Goal: Information Seeking & Learning: Learn about a topic

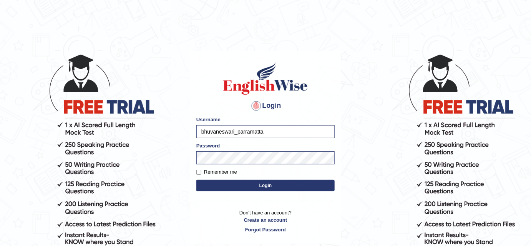
click at [225, 185] on button "Login" at bounding box center [266, 186] width 138 height 12
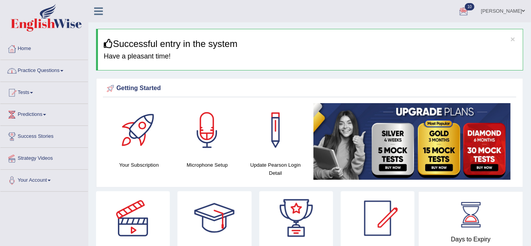
click at [63, 70] on span at bounding box center [61, 71] width 3 height 2
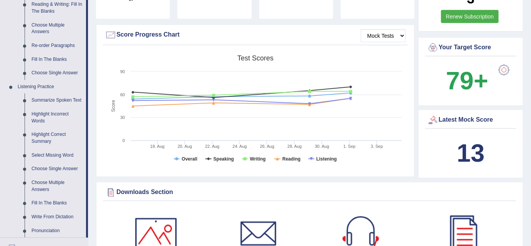
scroll to position [250, 0]
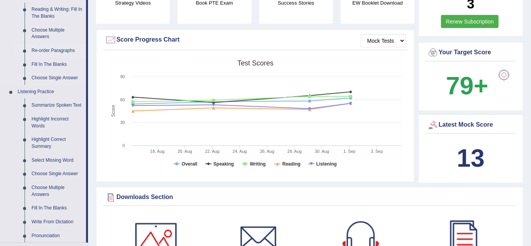
click at [66, 50] on link "Re-order Paragraphs" at bounding box center [57, 51] width 58 height 14
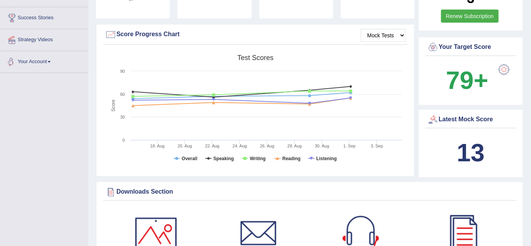
scroll to position [511, 0]
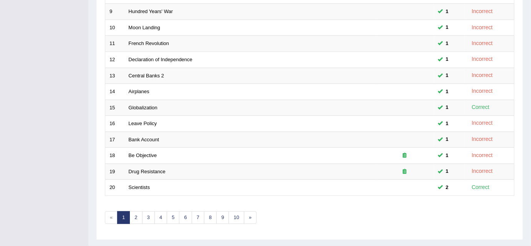
scroll to position [245, 0]
click at [167, 213] on link "5" at bounding box center [173, 216] width 13 height 13
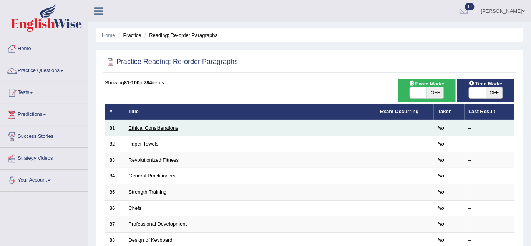
click at [175, 127] on link "Ethical Considerations" at bounding box center [154, 128] width 50 height 6
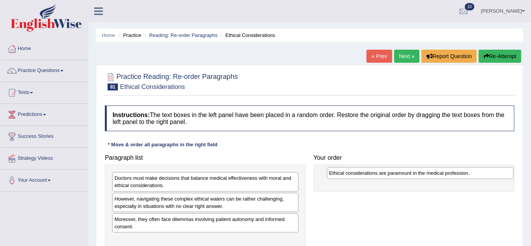
drag, startPoint x: 150, startPoint y: 220, endPoint x: 364, endPoint y: 174, distance: 219.0
click at [364, 174] on div "Ethical considerations are paramount in the medical profession." at bounding box center [420, 173] width 187 height 12
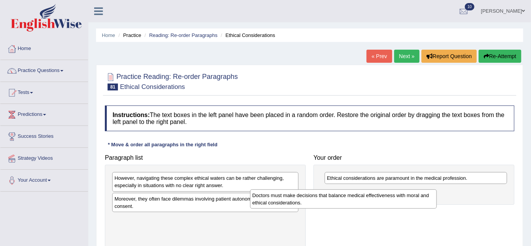
drag, startPoint x: 260, startPoint y: 174, endPoint x: 400, endPoint y: 192, distance: 140.7
click at [400, 192] on div "Doctors must make decisions that balance medical effectiveness with moral and e…" at bounding box center [343, 198] width 187 height 19
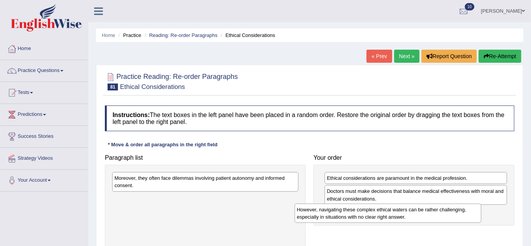
drag, startPoint x: 197, startPoint y: 181, endPoint x: 381, endPoint y: 212, distance: 186.9
click at [381, 212] on div "However, navigating these complex ethical waters can be rather challenging, esp…" at bounding box center [388, 212] width 187 height 19
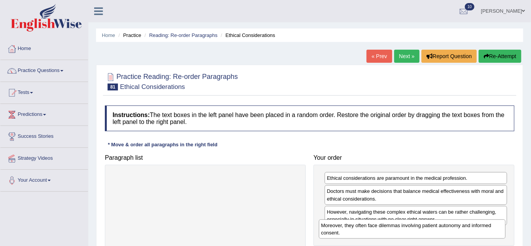
drag, startPoint x: 257, startPoint y: 181, endPoint x: 464, endPoint y: 223, distance: 211.1
click at [464, 223] on div "Moreover, they often face dilemmas involving patient autonomy and informed cons…" at bounding box center [412, 228] width 187 height 19
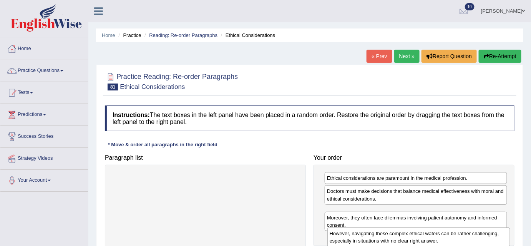
drag, startPoint x: 435, startPoint y: 218, endPoint x: 437, endPoint y: 241, distance: 22.4
click at [437, 241] on div "However, navigating these complex ethical waters can be rather challenging, esp…" at bounding box center [419, 236] width 183 height 19
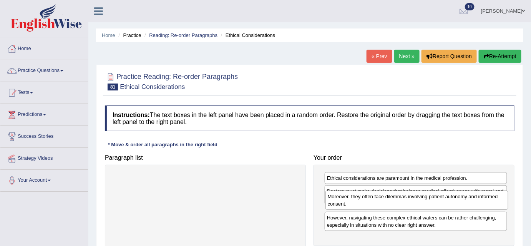
drag, startPoint x: 412, startPoint y: 231, endPoint x: 412, endPoint y: 195, distance: 35.8
click at [412, 195] on div "Moreover, they often face dilemmas involving patient autonomy and informed cons…" at bounding box center [417, 199] width 183 height 19
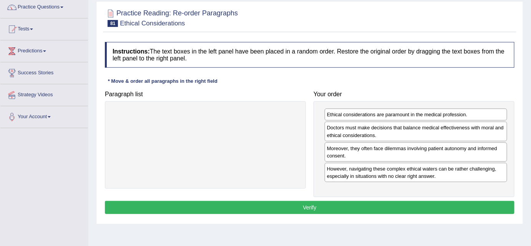
scroll to position [85, 0]
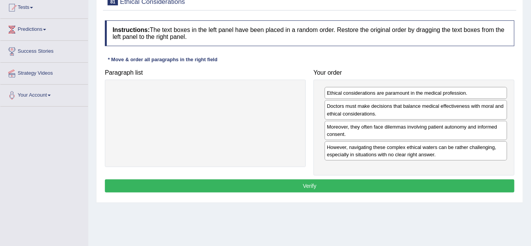
click at [315, 185] on button "Verify" at bounding box center [310, 185] width 410 height 13
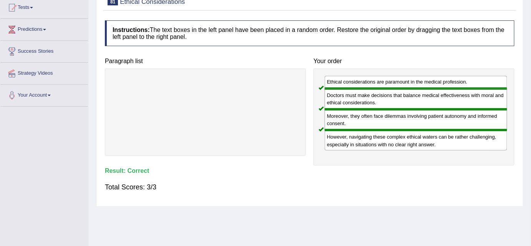
scroll to position [0, 0]
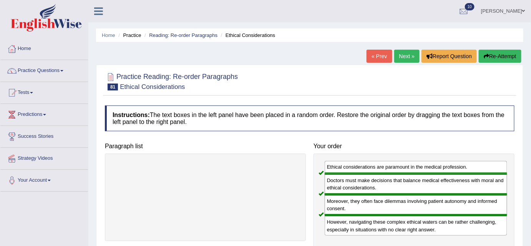
click at [405, 57] on link "Next »" at bounding box center [407, 56] width 25 height 13
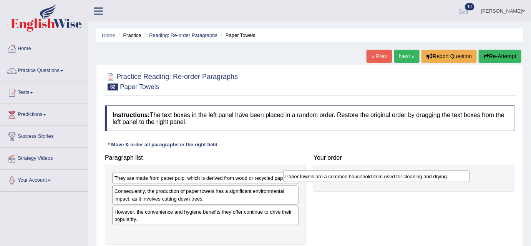
drag, startPoint x: 182, startPoint y: 192, endPoint x: 357, endPoint y: 170, distance: 177.0
click at [357, 170] on div "Paper towels are a common household item used for cleaning and drying." at bounding box center [376, 176] width 187 height 12
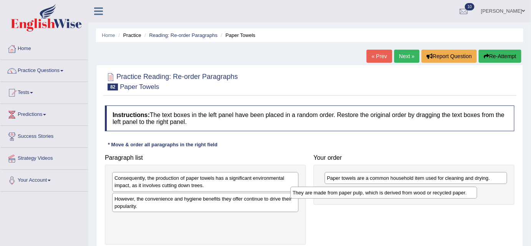
drag, startPoint x: 262, startPoint y: 174, endPoint x: 441, endPoint y: 187, distance: 179.7
click at [441, 187] on div "They are made from paper pulp, which is derived from wood or recycled paper." at bounding box center [384, 193] width 187 height 12
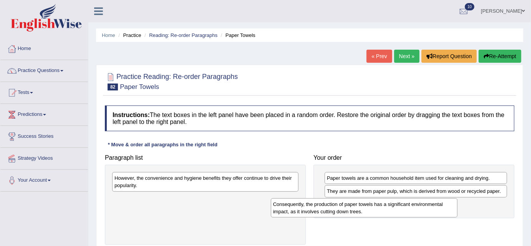
drag, startPoint x: 261, startPoint y: 181, endPoint x: 420, endPoint y: 207, distance: 161.0
click at [420, 207] on div "Consequently, the production of paper towels has a significant environmental im…" at bounding box center [364, 207] width 187 height 19
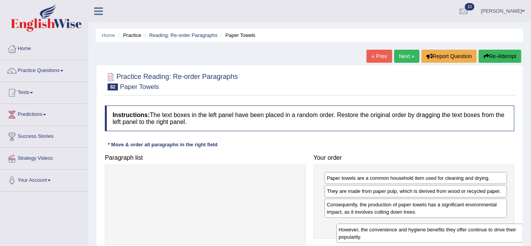
drag, startPoint x: 181, startPoint y: 180, endPoint x: 401, endPoint y: 228, distance: 225.2
click at [401, 228] on div "However, the convenience and hygiene benefits they offer continue to drive thei…" at bounding box center [430, 232] width 187 height 19
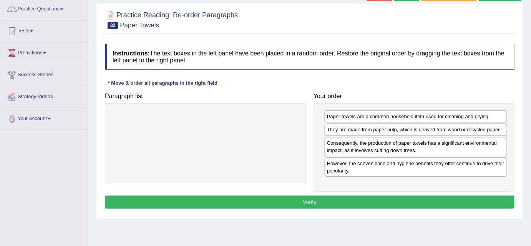
scroll to position [63, 0]
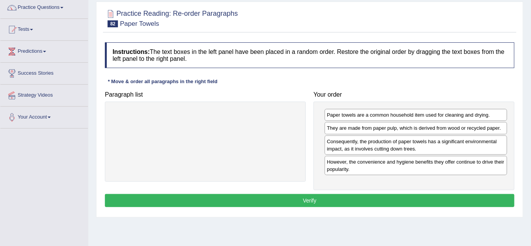
click at [361, 194] on button "Verify" at bounding box center [310, 200] width 410 height 13
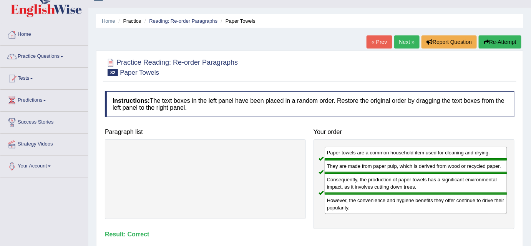
scroll to position [13, 0]
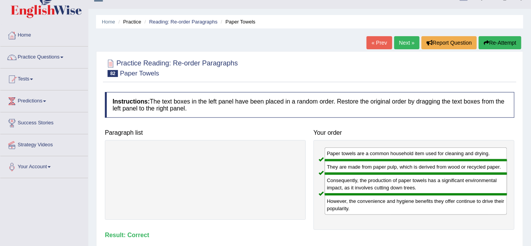
click at [405, 43] on link "Next »" at bounding box center [407, 42] width 25 height 13
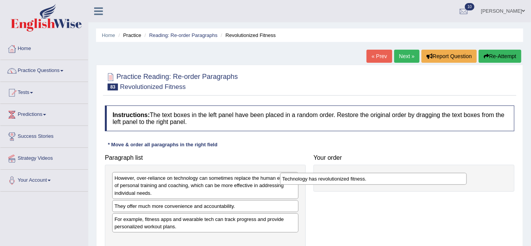
drag, startPoint x: 156, startPoint y: 238, endPoint x: 332, endPoint y: 178, distance: 185.8
click at [332, 178] on div "Technology has revolutionized fitness." at bounding box center [373, 179] width 187 height 12
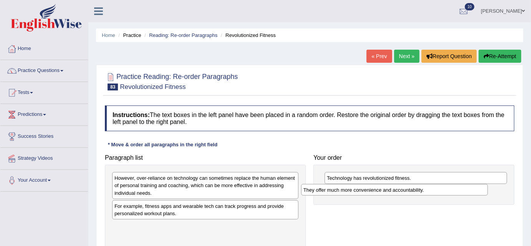
drag, startPoint x: 157, startPoint y: 205, endPoint x: 347, endPoint y: 189, distance: 189.9
click at [347, 189] on div "They offer much more convenience and accountability." at bounding box center [395, 190] width 187 height 12
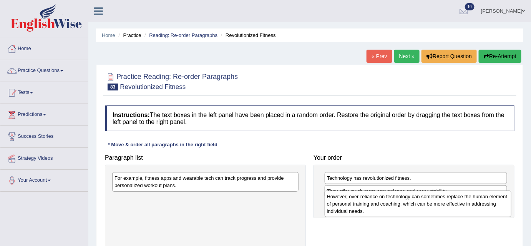
drag, startPoint x: 215, startPoint y: 180, endPoint x: 425, endPoint y: 203, distance: 211.5
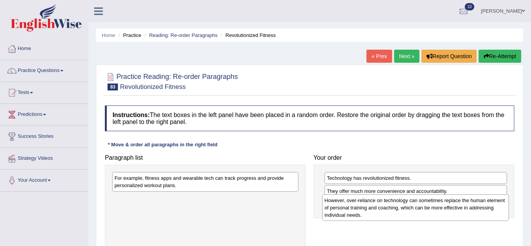
click at [425, 203] on div "However, over-reliance on technology can sometimes replace the human element of…" at bounding box center [416, 207] width 187 height 27
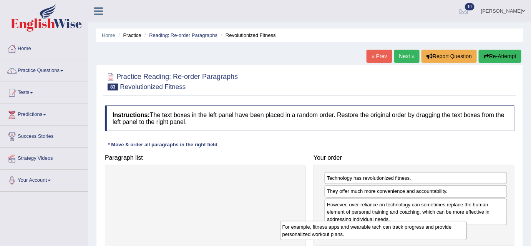
drag, startPoint x: 230, startPoint y: 180, endPoint x: 398, endPoint y: 228, distance: 175.8
click at [398, 228] on div "For example, fitness apps and wearable tech can track progress and provide pers…" at bounding box center [373, 230] width 187 height 19
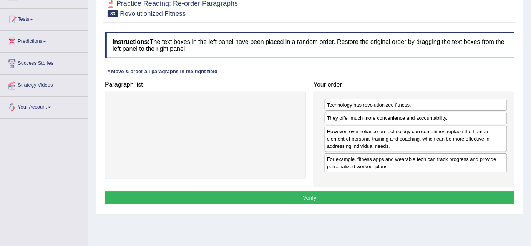
scroll to position [75, 0]
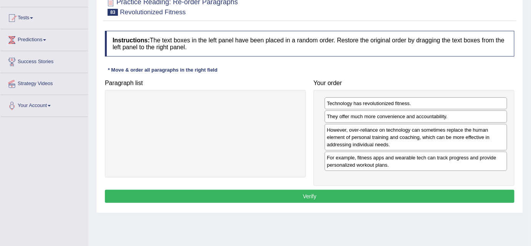
click at [251, 197] on button "Verify" at bounding box center [310, 196] width 410 height 13
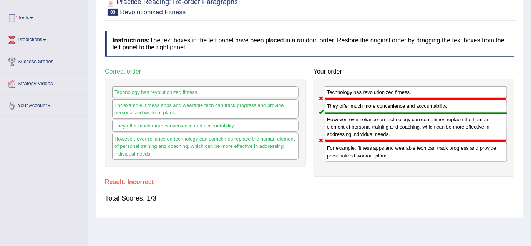
scroll to position [0, 0]
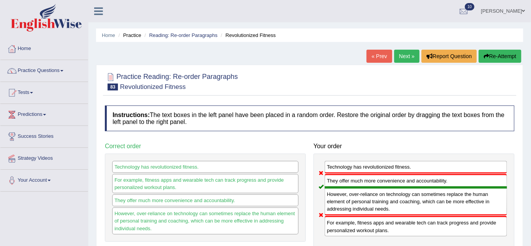
click at [403, 59] on link "Next »" at bounding box center [407, 56] width 25 height 13
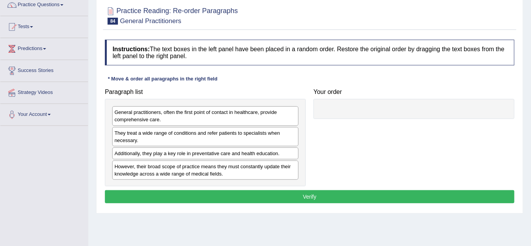
scroll to position [68, 0]
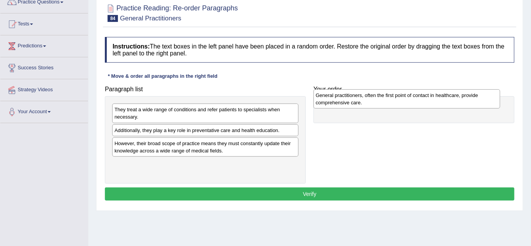
drag, startPoint x: 222, startPoint y: 105, endPoint x: 423, endPoint y: 92, distance: 201.9
click at [423, 92] on div "General practitioners, often the first point of contact in healthcare, provide …" at bounding box center [407, 98] width 187 height 19
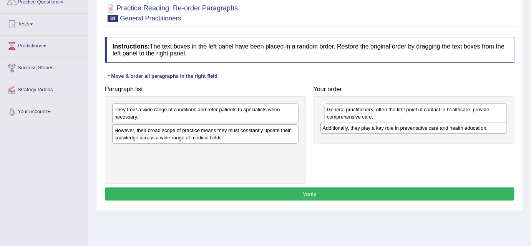
drag, startPoint x: 201, startPoint y: 131, endPoint x: 409, endPoint y: 129, distance: 208.4
click at [409, 129] on div "Additionally, they play a key role in preventative care and health education." at bounding box center [414, 128] width 187 height 12
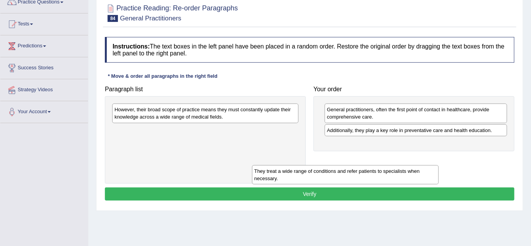
drag, startPoint x: 252, startPoint y: 115, endPoint x: 415, endPoint y: 162, distance: 168.8
click at [415, 165] on div "They treat a wide range of conditions and refer patients to specialists when ne…" at bounding box center [345, 174] width 187 height 19
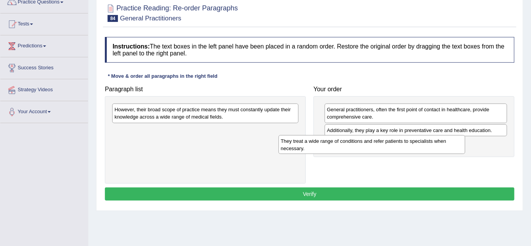
drag, startPoint x: 249, startPoint y: 129, endPoint x: 419, endPoint y: 138, distance: 169.9
click at [419, 138] on div "They treat a wide range of conditions and refer patients to specialists when ne…" at bounding box center [372, 144] width 187 height 19
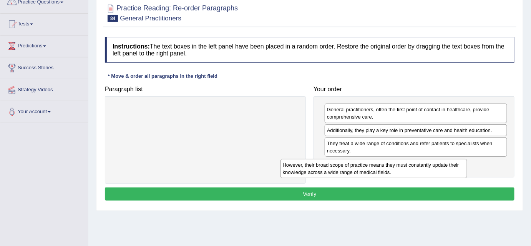
drag, startPoint x: 264, startPoint y: 111, endPoint x: 433, endPoint y: 166, distance: 177.6
click at [433, 166] on div "However, their broad scope of practice means they must constantly update their …" at bounding box center [374, 168] width 187 height 19
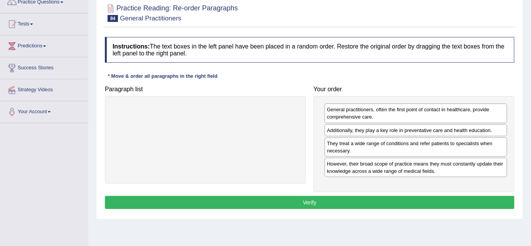
click at [310, 201] on button "Verify" at bounding box center [310, 202] width 410 height 13
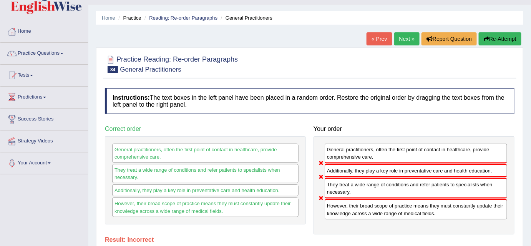
scroll to position [8, 0]
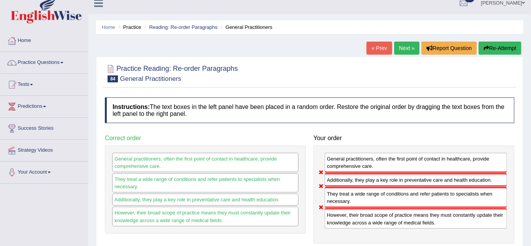
click at [408, 49] on link "Next »" at bounding box center [407, 48] width 25 height 13
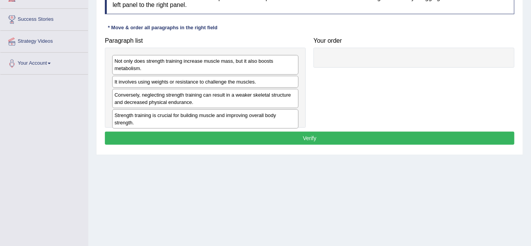
scroll to position [117, 0]
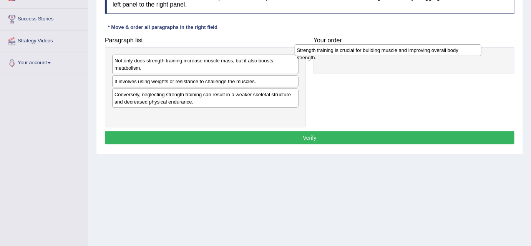
drag, startPoint x: 143, startPoint y: 115, endPoint x: 327, endPoint y: 53, distance: 193.4
click at [327, 53] on div "Strength training is crucial for building muscle and improving overall body str…" at bounding box center [388, 50] width 187 height 12
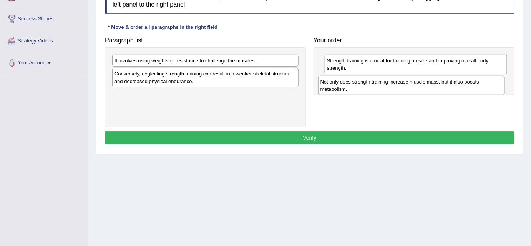
drag, startPoint x: 248, startPoint y: 68, endPoint x: 454, endPoint y: 89, distance: 207.2
click at [454, 89] on div "Not only does strength training increase muscle mass, but it also boosts metabo…" at bounding box center [411, 85] width 187 height 19
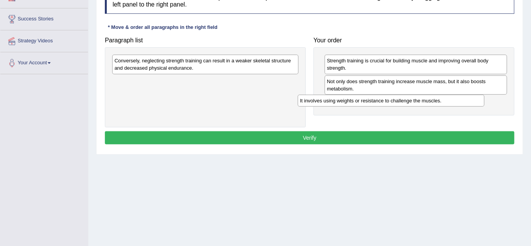
drag, startPoint x: 190, startPoint y: 62, endPoint x: 376, endPoint y: 102, distance: 190.4
click at [376, 102] on div "It involves using weights or resistance to challenge the muscles." at bounding box center [391, 101] width 187 height 12
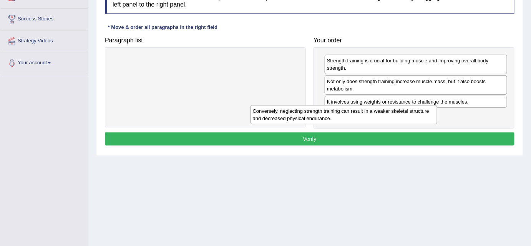
drag, startPoint x: 281, startPoint y: 58, endPoint x: 420, endPoint y: 108, distance: 147.7
click at [420, 108] on div "Conversely, neglecting strength training can result in a weaker skeletal struct…" at bounding box center [344, 114] width 187 height 19
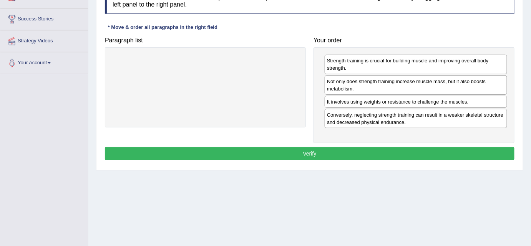
click at [304, 150] on button "Verify" at bounding box center [310, 153] width 410 height 13
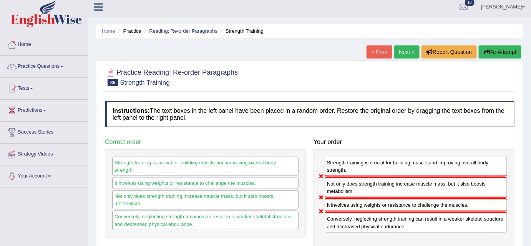
scroll to position [0, 0]
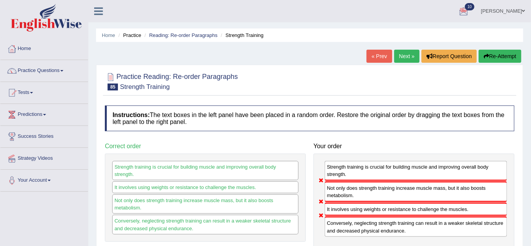
click at [408, 53] on link "Next »" at bounding box center [407, 56] width 25 height 13
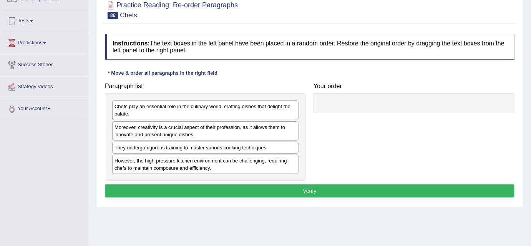
scroll to position [74, 0]
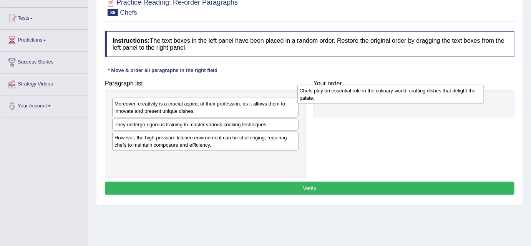
drag, startPoint x: 180, startPoint y: 103, endPoint x: 367, endPoint y: 93, distance: 187.5
click at [367, 93] on div "Chefs play an essential role in the culinary world, crafting dishes that deligh…" at bounding box center [391, 94] width 187 height 19
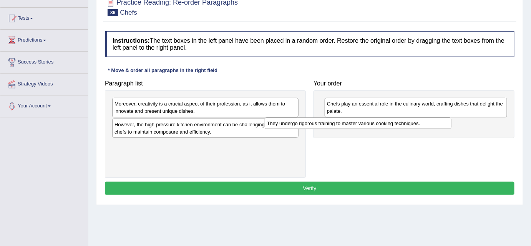
drag, startPoint x: 267, startPoint y: 124, endPoint x: 419, endPoint y: 123, distance: 152.7
click at [419, 123] on div "They undergo rigorous training to master various cooking techniques." at bounding box center [358, 123] width 187 height 12
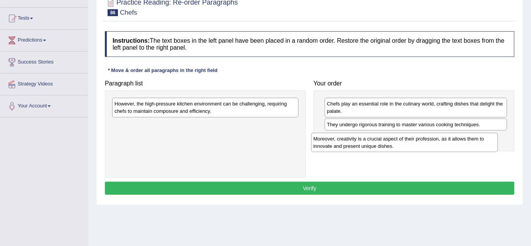
drag, startPoint x: 265, startPoint y: 110, endPoint x: 465, endPoint y: 144, distance: 202.1
click at [465, 144] on div "Moreover, creativity is a crucial aspect of their profession, as it allows them…" at bounding box center [405, 142] width 187 height 19
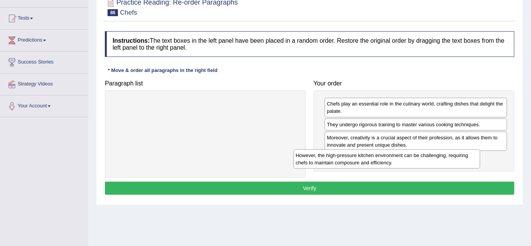
drag, startPoint x: 228, startPoint y: 106, endPoint x: 413, endPoint y: 158, distance: 191.3
click at [413, 158] on div "However, the high-pressure kitchen environment can be challenging, requiring ch…" at bounding box center [387, 158] width 187 height 19
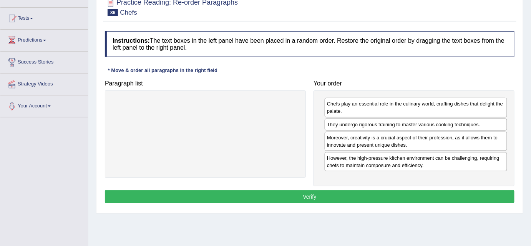
click at [298, 194] on button "Verify" at bounding box center [310, 196] width 410 height 13
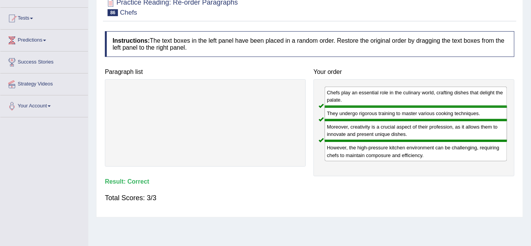
scroll to position [0, 0]
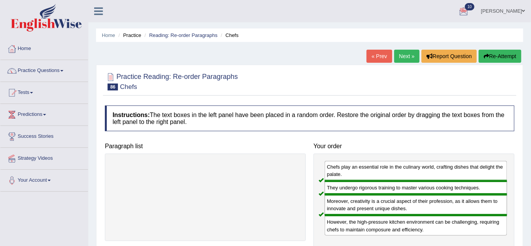
click at [413, 57] on link "Next »" at bounding box center [407, 56] width 25 height 13
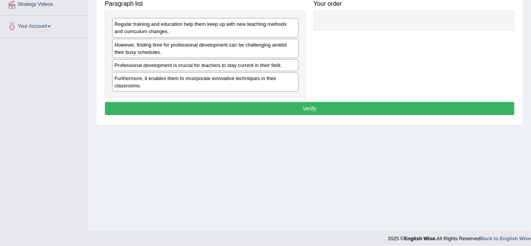
scroll to position [154, 0]
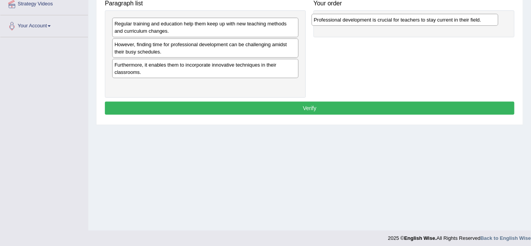
drag, startPoint x: 195, startPoint y: 65, endPoint x: 394, endPoint y: 20, distance: 204.4
click at [394, 20] on div "Professional development is crucial for teachers to stay current in their field." at bounding box center [405, 20] width 187 height 12
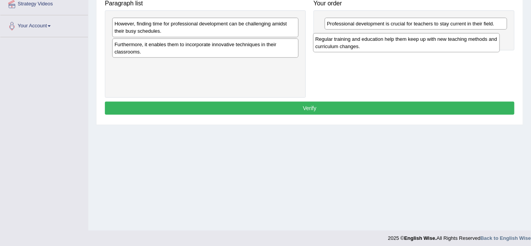
drag, startPoint x: 173, startPoint y: 28, endPoint x: 374, endPoint y: 43, distance: 201.7
click at [374, 43] on div "Regular training and education help them keep up with new teaching methods and …" at bounding box center [406, 42] width 187 height 19
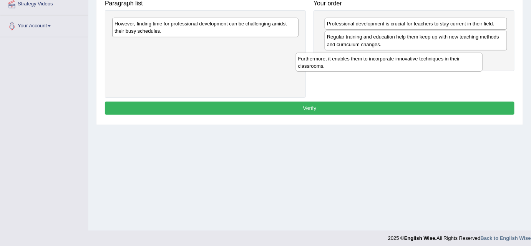
drag, startPoint x: 128, startPoint y: 47, endPoint x: 314, endPoint y: 59, distance: 186.2
click at [314, 59] on div "Furthermore, it enables them to incorporate innovative techniques in their clas…" at bounding box center [389, 62] width 187 height 19
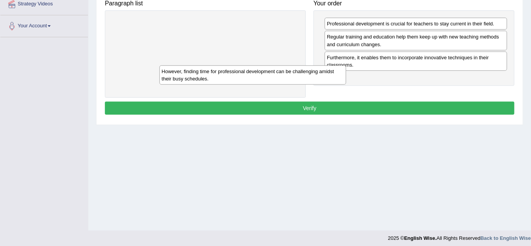
drag, startPoint x: 191, startPoint y: 28, endPoint x: 286, endPoint y: 89, distance: 113.0
click at [286, 85] on div "However, finding time for professional development can be challenging amidst th…" at bounding box center [253, 74] width 187 height 19
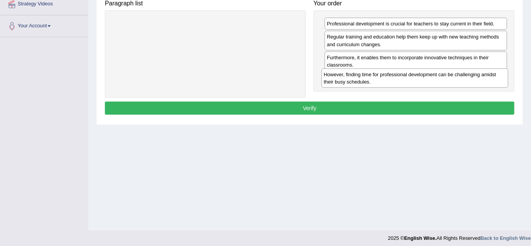
drag, startPoint x: 177, startPoint y: 28, endPoint x: 386, endPoint y: 79, distance: 215.7
click at [386, 79] on div "However, finding time for professional development can be challenging amidst th…" at bounding box center [415, 77] width 187 height 19
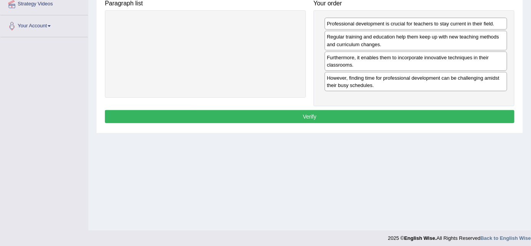
click at [301, 114] on button "Verify" at bounding box center [310, 116] width 410 height 13
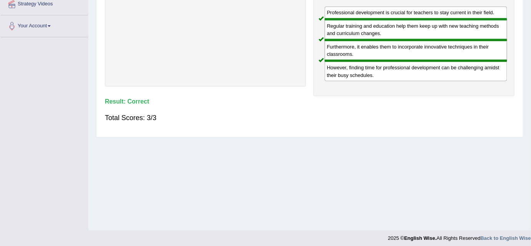
scroll to position [0, 0]
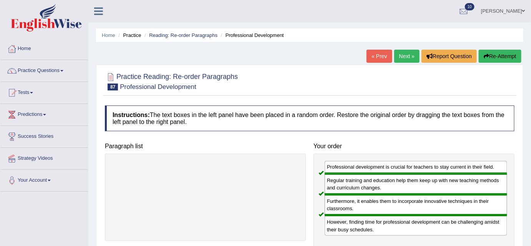
click at [407, 57] on link "Next »" at bounding box center [407, 56] width 25 height 13
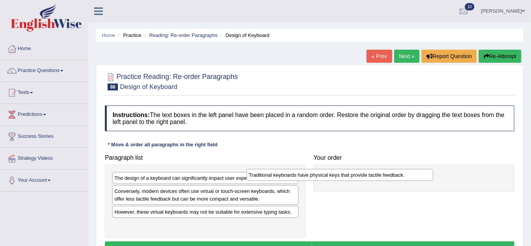
drag, startPoint x: 121, startPoint y: 212, endPoint x: 255, endPoint y: 176, distance: 139.4
click at [255, 176] on div "Traditional keyboards have physical keys that provide tactile feedback." at bounding box center [340, 175] width 187 height 12
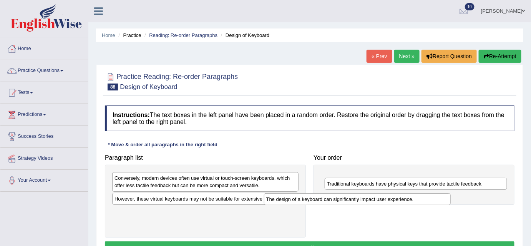
drag, startPoint x: 119, startPoint y: 179, endPoint x: 271, endPoint y: 200, distance: 153.4
click at [271, 200] on div "The design of a keyboard can significantly impact user experience." at bounding box center [357, 199] width 187 height 12
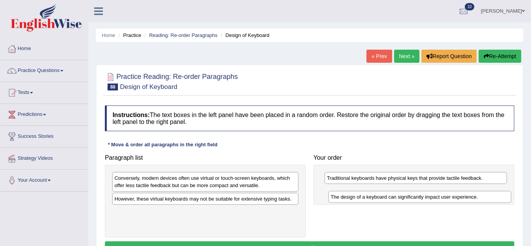
drag, startPoint x: 335, startPoint y: 179, endPoint x: 339, endPoint y: 195, distance: 17.0
click at [339, 195] on div "The design of a keyboard can significantly impact user experience." at bounding box center [420, 197] width 183 height 12
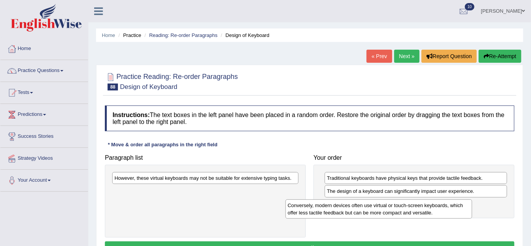
drag, startPoint x: 238, startPoint y: 177, endPoint x: 411, endPoint y: 205, distance: 175.6
click at [411, 205] on div "Conversely, modern devices often use virtual or touch-screen keyboards, which o…" at bounding box center [379, 208] width 187 height 19
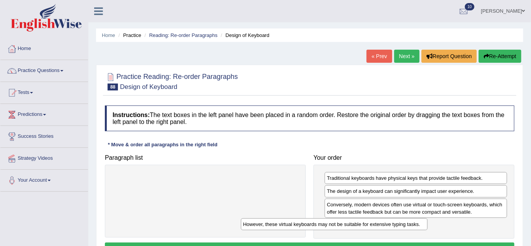
drag, startPoint x: 219, startPoint y: 177, endPoint x: 348, endPoint y: 223, distance: 137.0
click at [348, 223] on div "However, these virtual keyboards may not be suitable for extensive typing tasks." at bounding box center [334, 224] width 187 height 12
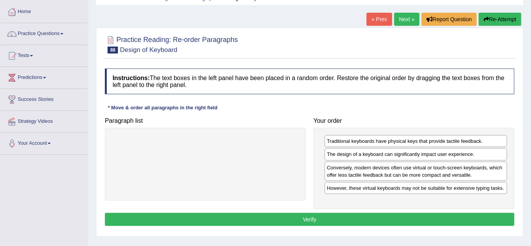
scroll to position [38, 0]
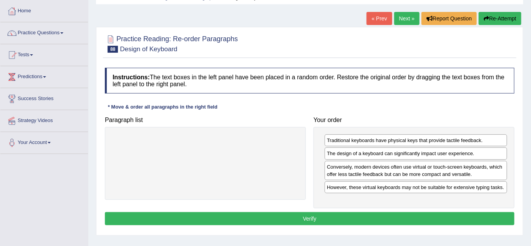
click at [319, 217] on button "Verify" at bounding box center [310, 218] width 410 height 13
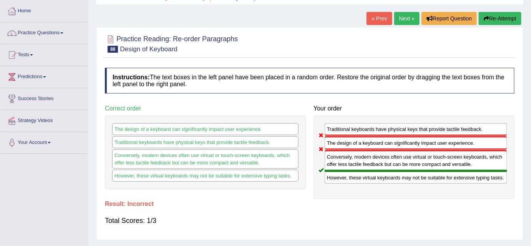
click at [401, 17] on link "Next »" at bounding box center [407, 18] width 25 height 13
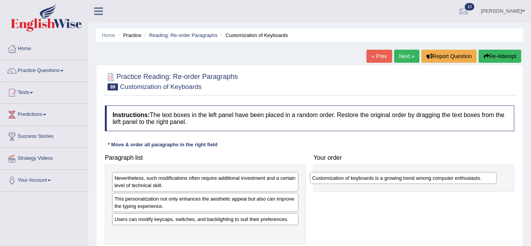
drag, startPoint x: 140, startPoint y: 230, endPoint x: 338, endPoint y: 176, distance: 205.1
click at [338, 176] on div "Customization of keyboards is a growing trend among computer enthusiasts." at bounding box center [403, 178] width 187 height 12
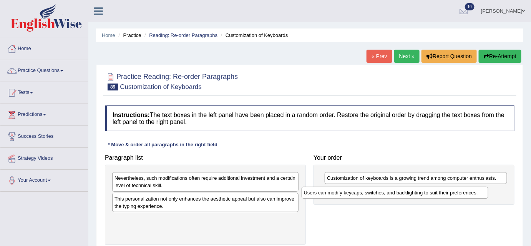
drag, startPoint x: 205, startPoint y: 219, endPoint x: 395, endPoint y: 193, distance: 191.3
click at [395, 193] on div "Users can modify keycaps, switches, and backlighting to suit their preferences." at bounding box center [395, 193] width 187 height 12
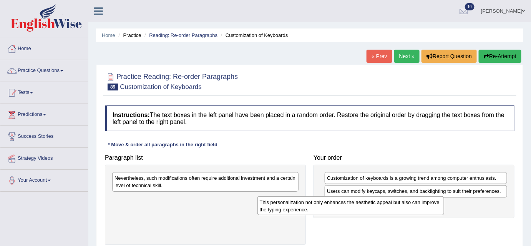
drag, startPoint x: 215, startPoint y: 204, endPoint x: 361, endPoint y: 208, distance: 145.8
click at [361, 208] on div "This personalization not only enhances the aesthetic appeal but also can improv…" at bounding box center [351, 205] width 187 height 19
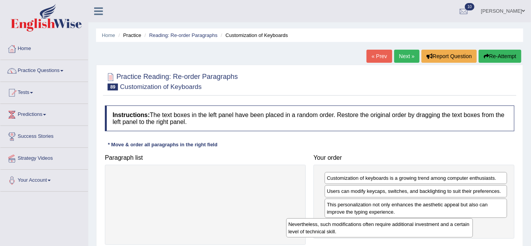
drag, startPoint x: 233, startPoint y: 178, endPoint x: 408, endPoint y: 225, distance: 180.3
click at [408, 225] on div "Nevertheless, such modifications often require additional investment and a cert…" at bounding box center [380, 227] width 187 height 19
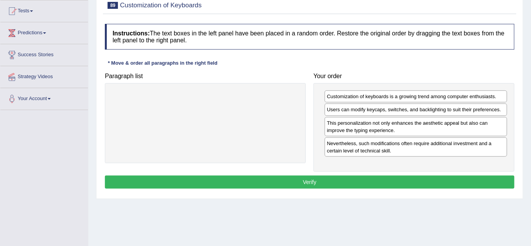
scroll to position [82, 0]
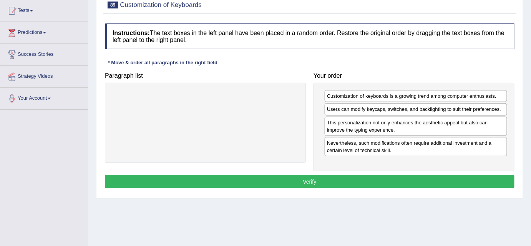
click at [304, 176] on button "Verify" at bounding box center [310, 181] width 410 height 13
